Goal: Find specific page/section: Find specific page/section

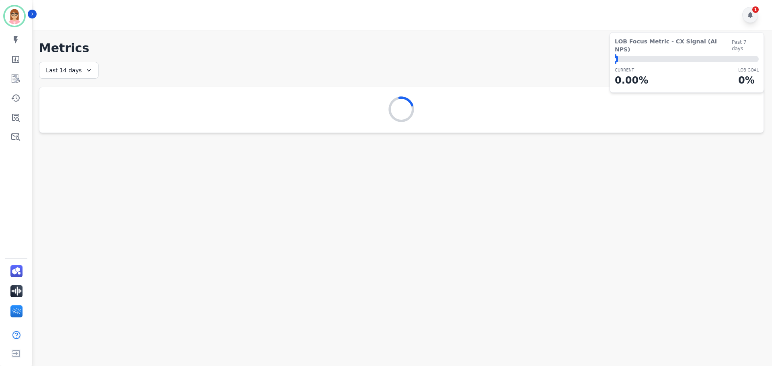
click at [750, 14] on icon at bounding box center [750, 15] width 5 height 6
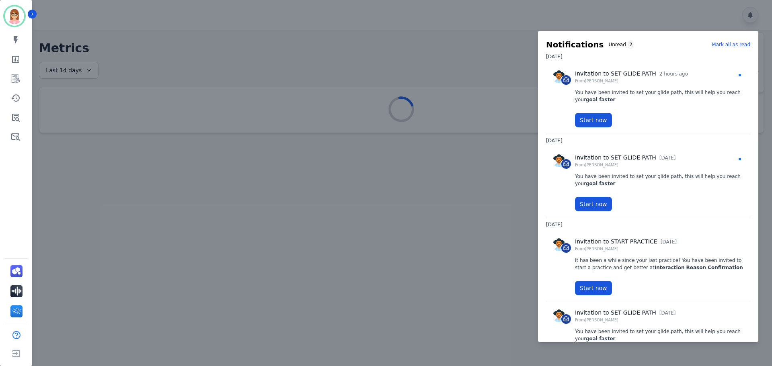
click at [723, 45] on p "Mark all as read" at bounding box center [731, 44] width 39 height 7
click at [402, 46] on div at bounding box center [386, 183] width 772 height 366
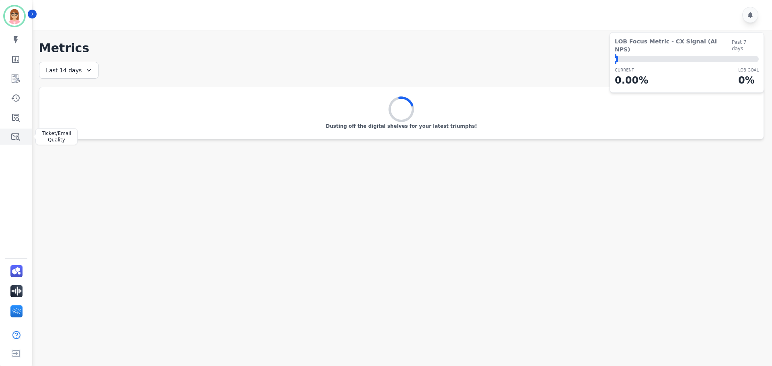
click at [14, 136] on icon "Sidebar" at bounding box center [15, 137] width 9 height 7
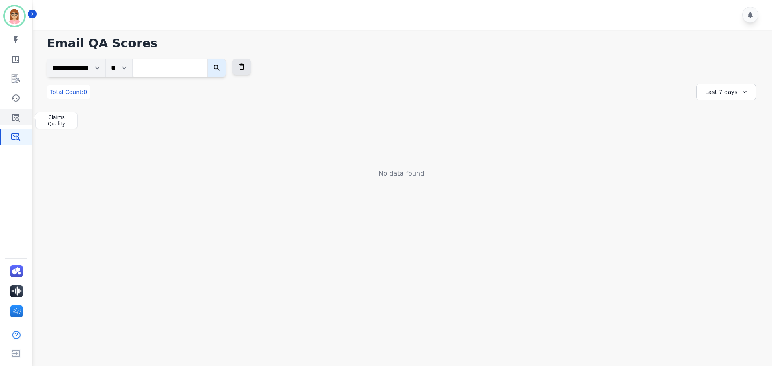
click at [21, 117] on link "Sidebar" at bounding box center [16, 117] width 31 height 16
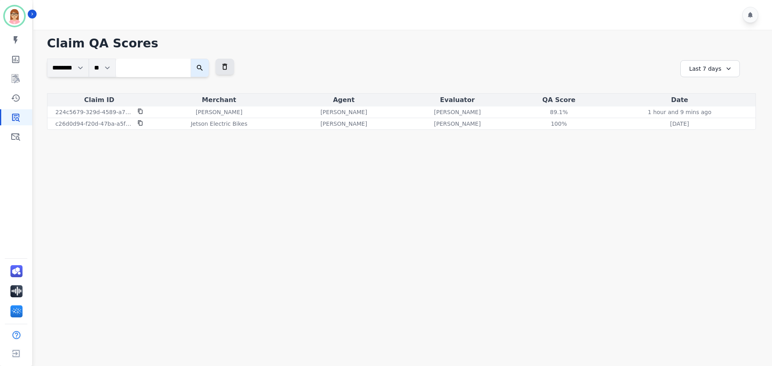
click at [705, 69] on div "Last 7 days" at bounding box center [710, 68] width 60 height 17
click at [704, 149] on li "Last 90 days" at bounding box center [715, 147] width 40 height 8
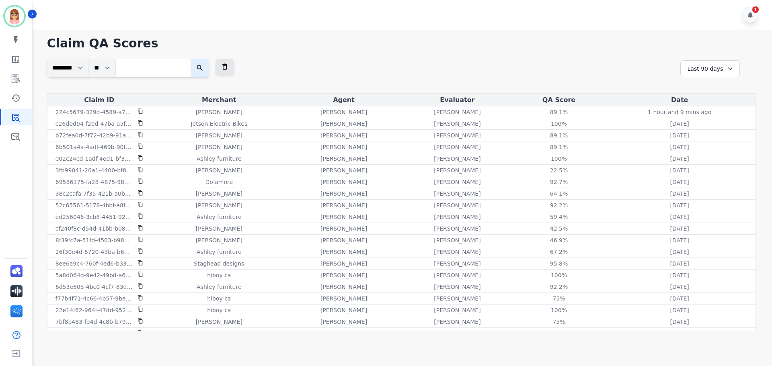
click at [718, 66] on div "Last 90 days" at bounding box center [710, 68] width 60 height 17
click at [711, 141] on li "Last 30 days" at bounding box center [715, 137] width 40 height 8
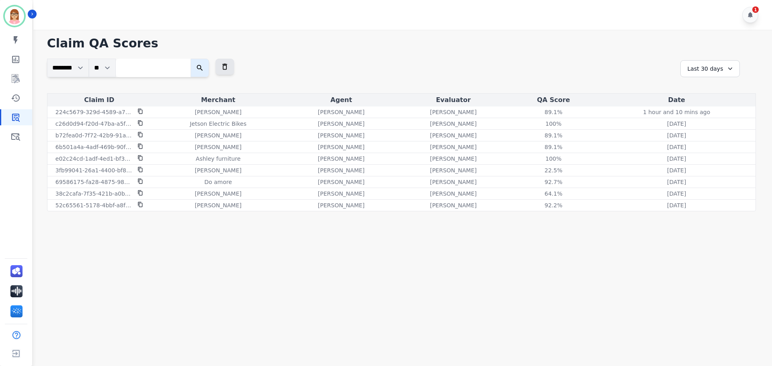
click at [618, 262] on main "**********" at bounding box center [401, 213] width 741 height 366
click at [705, 67] on div "Last 30 days" at bounding box center [710, 68] width 60 height 17
click at [661, 312] on main "**********" at bounding box center [401, 213] width 741 height 366
click at [699, 68] on div "Last 30 days" at bounding box center [710, 68] width 60 height 17
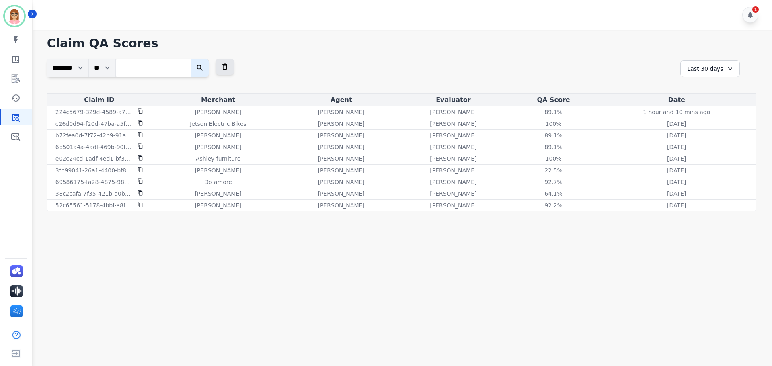
click at [576, 294] on main "**********" at bounding box center [401, 213] width 741 height 366
click at [14, 67] on link "Sidebar" at bounding box center [16, 59] width 31 height 16
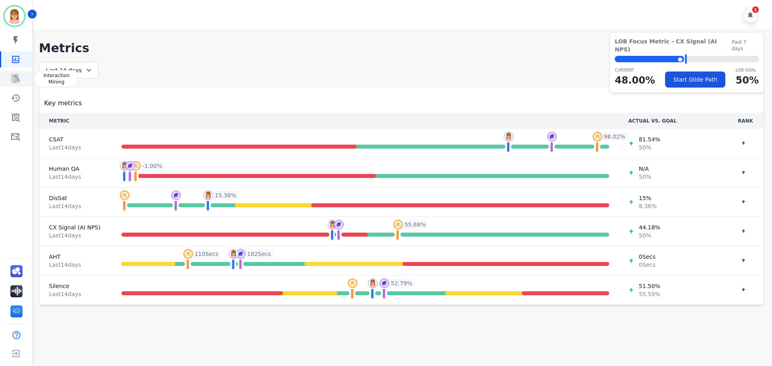
click at [16, 77] on icon "Sidebar" at bounding box center [16, 79] width 10 height 10
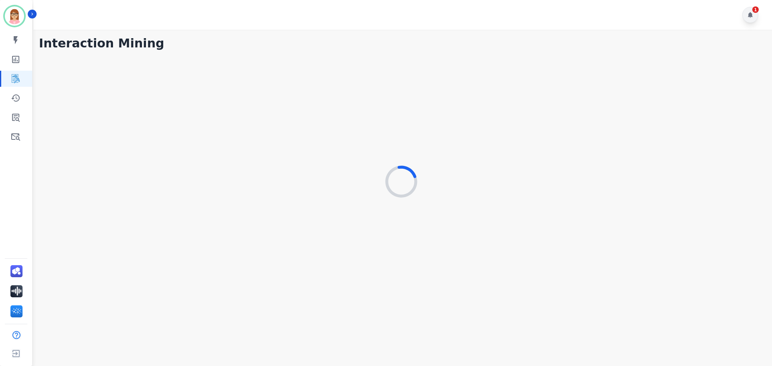
click at [748, 11] on div "1" at bounding box center [750, 15] width 16 height 16
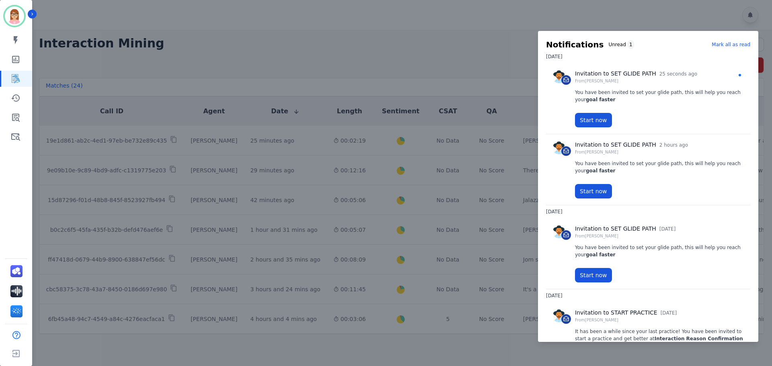
click at [738, 47] on p "Mark all as read" at bounding box center [731, 44] width 39 height 7
